Goal: Transaction & Acquisition: Purchase product/service

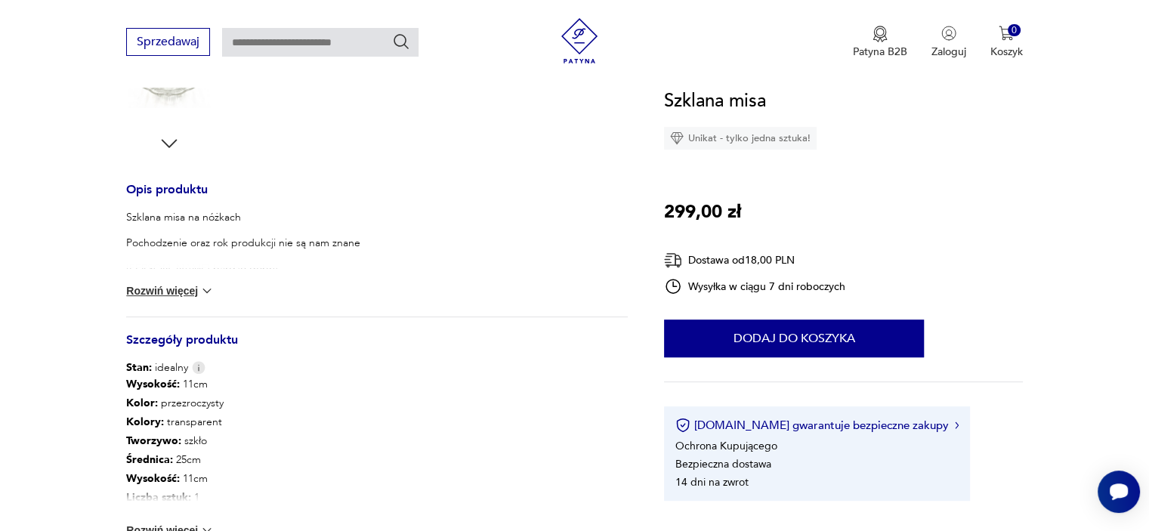
scroll to position [534, 0]
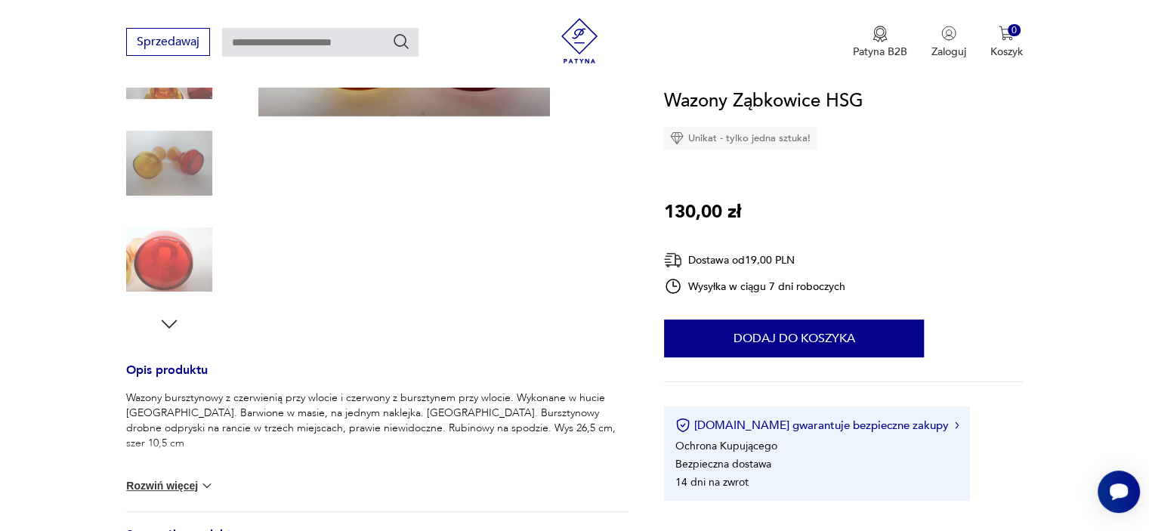
scroll to position [363, 0]
